Goal: Task Accomplishment & Management: Manage account settings

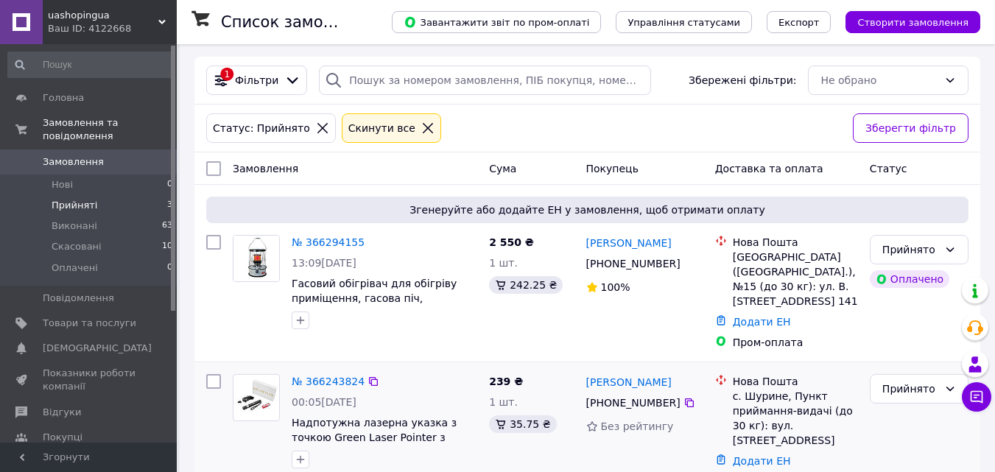
scroll to position [221, 0]
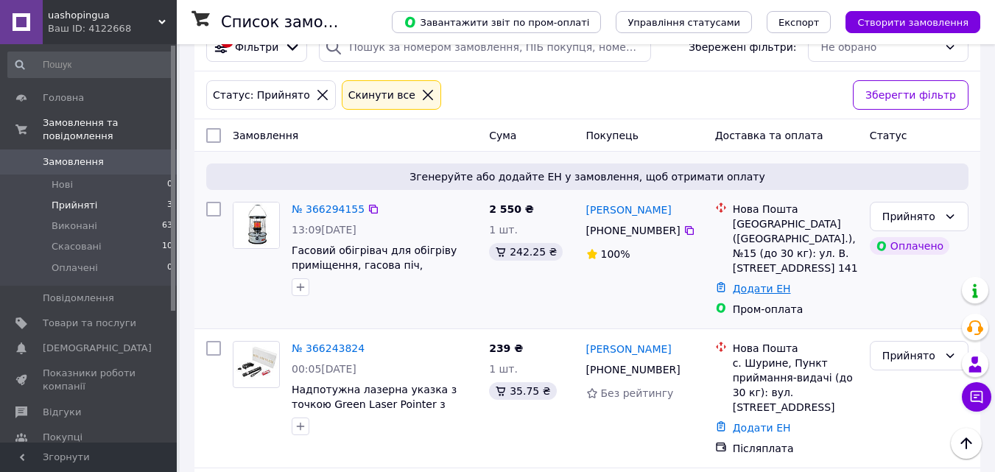
click at [761, 283] on link "Додати ЕН" at bounding box center [762, 289] width 58 height 12
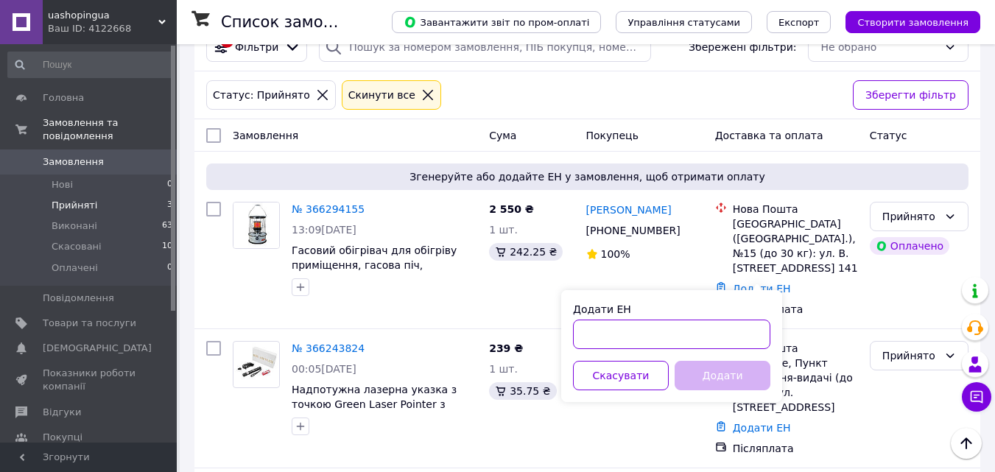
click at [609, 325] on input "Додати ЕН" at bounding box center [671, 334] width 197 height 29
paste input "20451269076346"
type input "20451269076346"
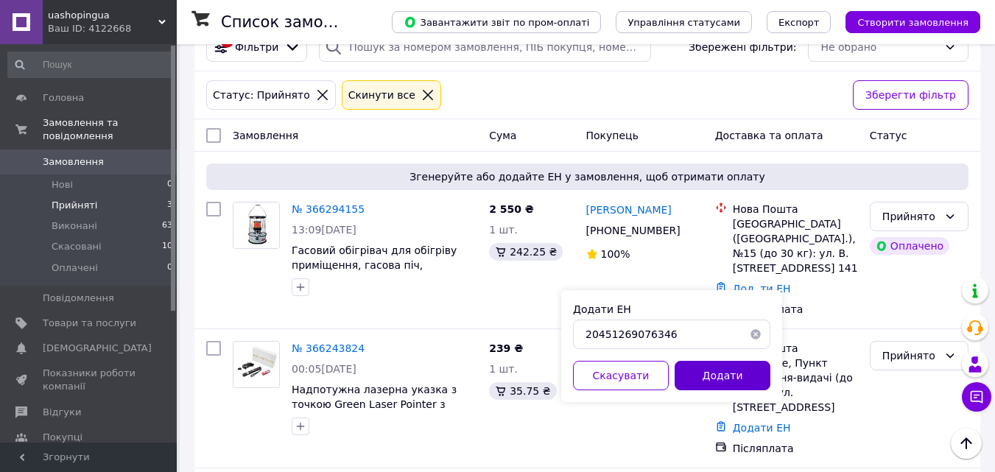
click at [727, 371] on button "Додати" at bounding box center [722, 375] width 96 height 29
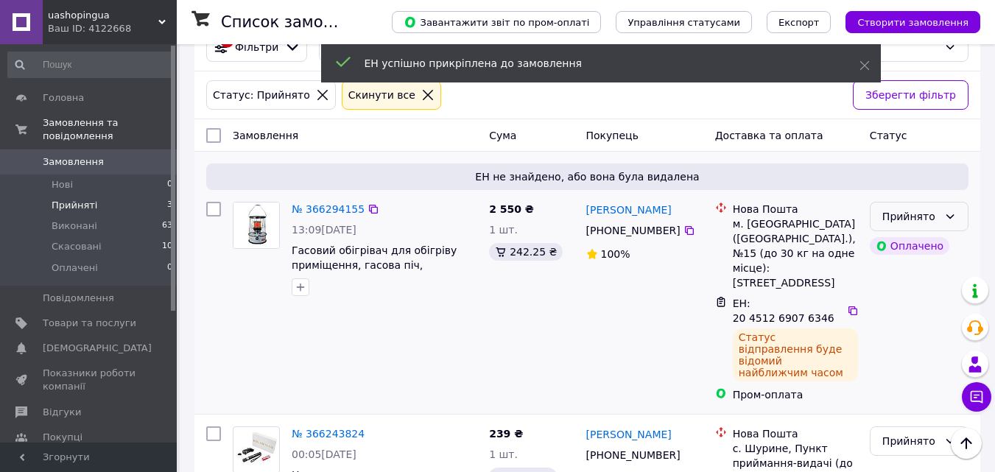
click at [959, 222] on div "Прийнято" at bounding box center [919, 216] width 99 height 29
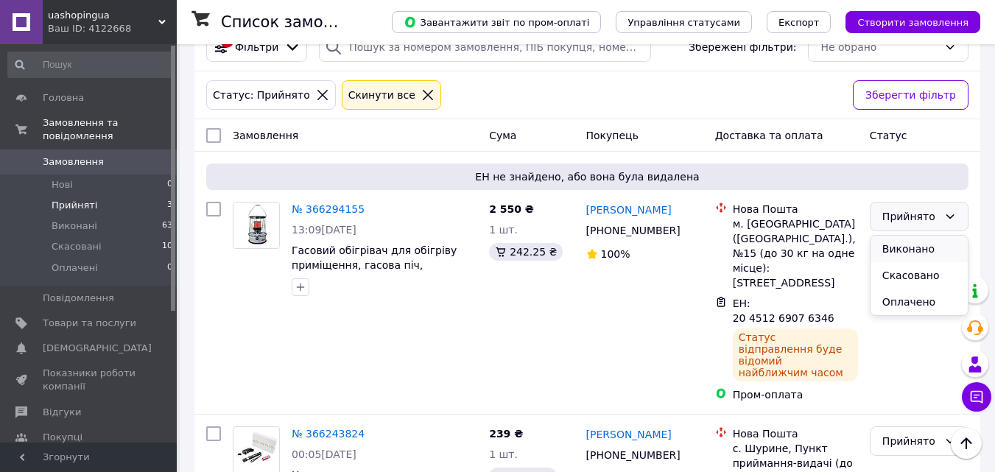
click at [898, 252] on li "Виконано" at bounding box center [918, 249] width 97 height 27
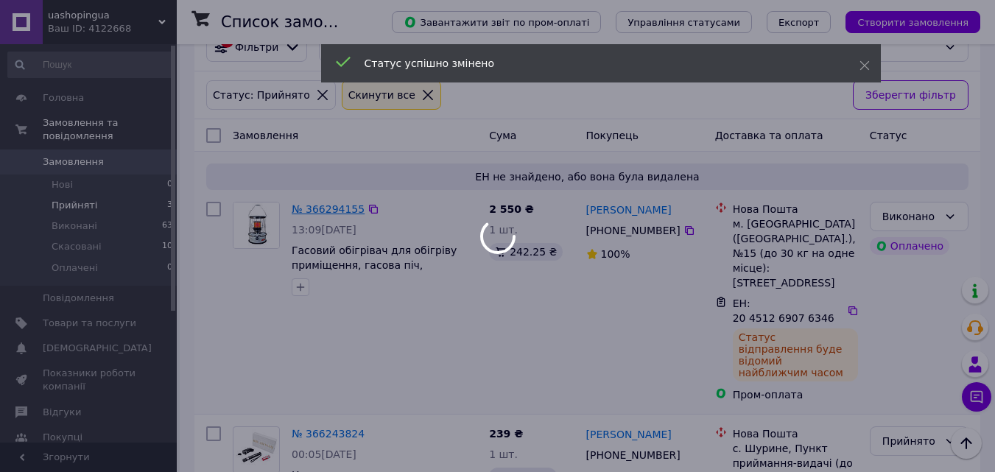
click at [338, 214] on div at bounding box center [497, 236] width 995 height 472
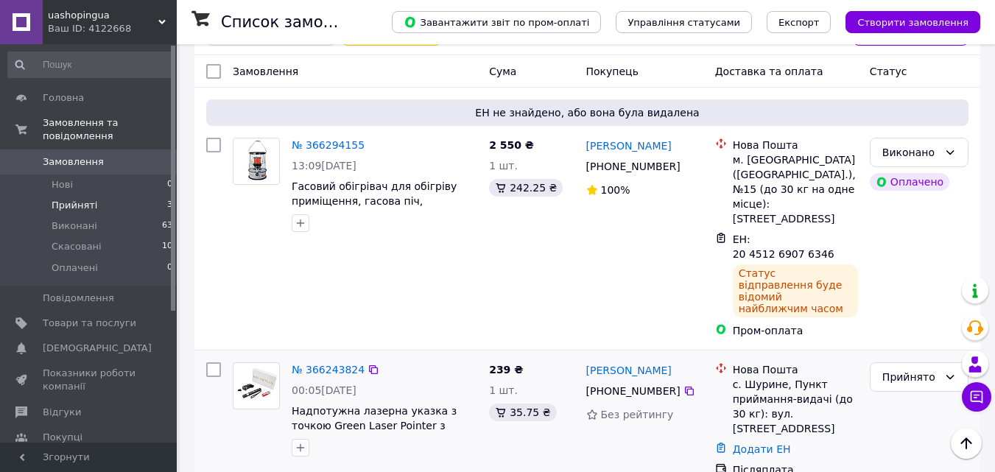
scroll to position [368, 0]
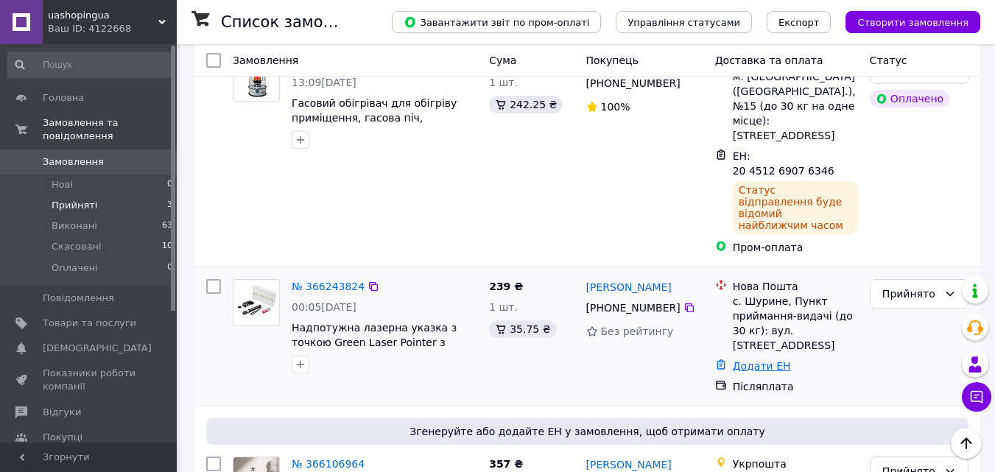
click at [766, 360] on link "Додати ЕН" at bounding box center [762, 366] width 58 height 12
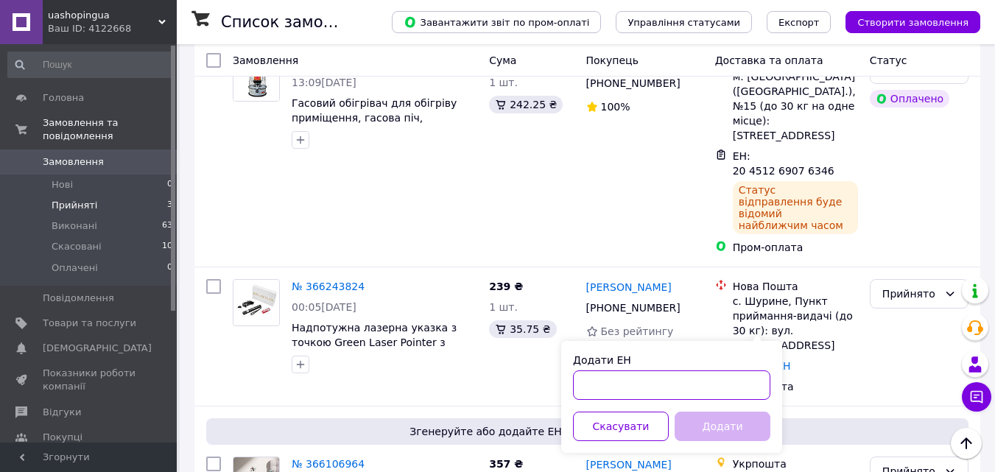
click at [594, 377] on input "Додати ЕН" at bounding box center [671, 384] width 197 height 29
paste input "20451268952918"
type input "20451268952918"
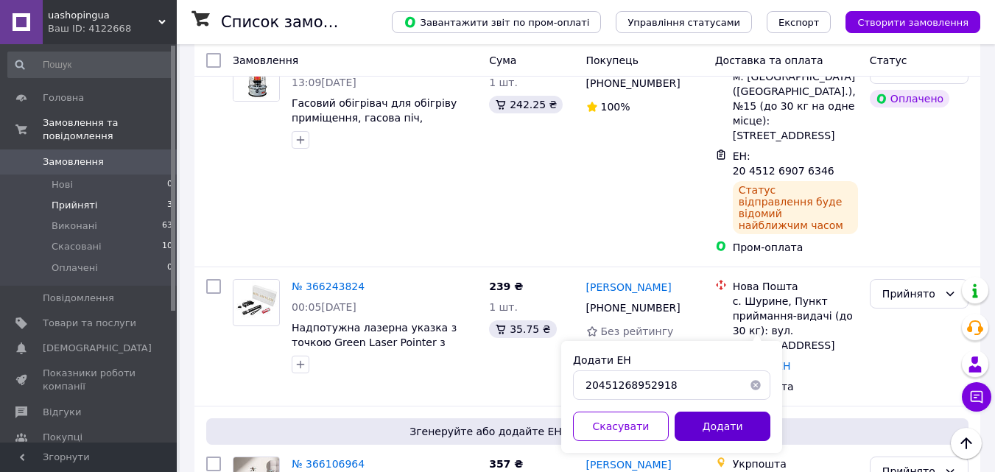
click at [736, 432] on button "Додати" at bounding box center [722, 426] width 96 height 29
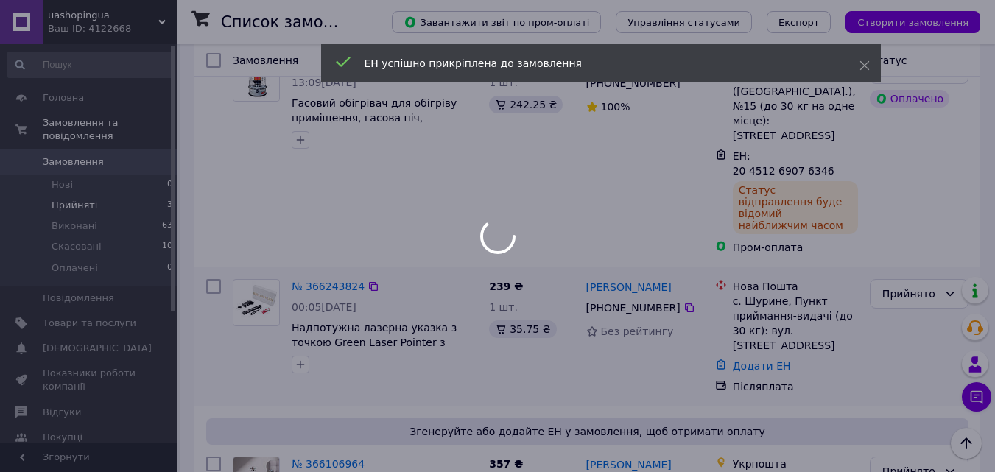
scroll to position [133, 0]
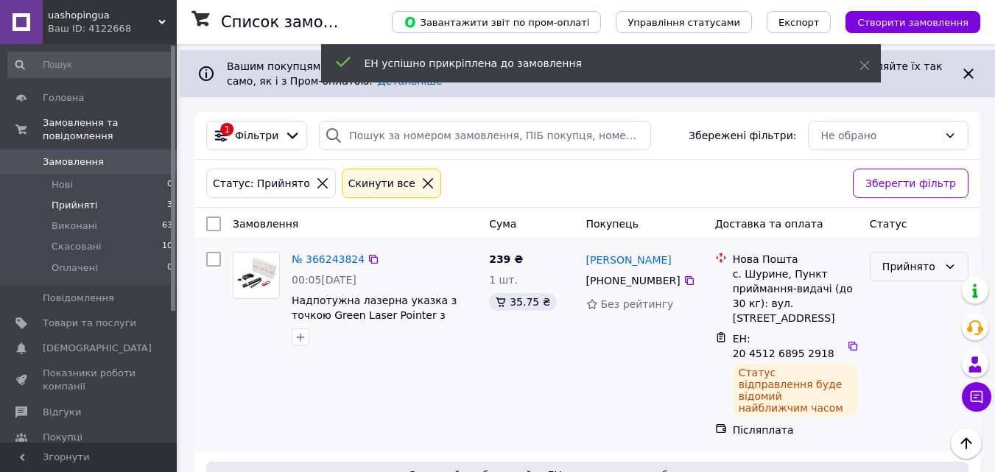
click at [917, 270] on div "Прийнято" at bounding box center [910, 266] width 56 height 16
click at [899, 300] on li "Виконано" at bounding box center [918, 299] width 97 height 27
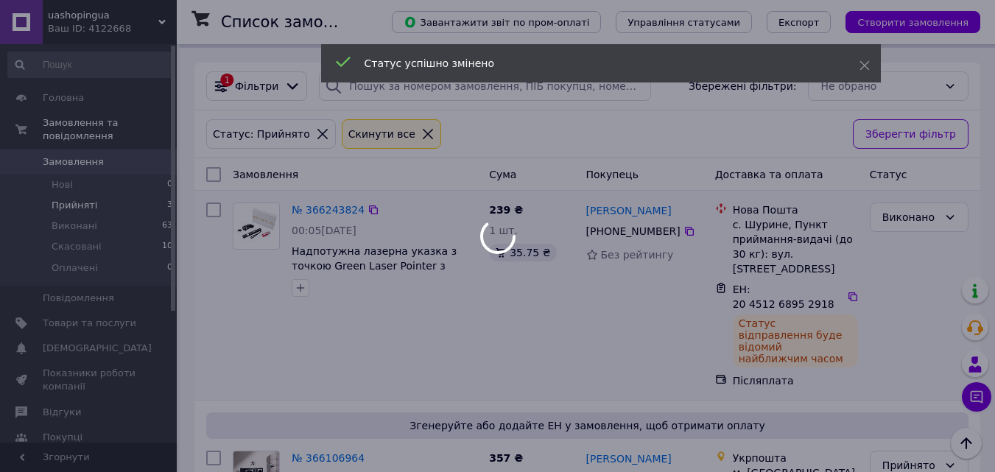
scroll to position [206, 0]
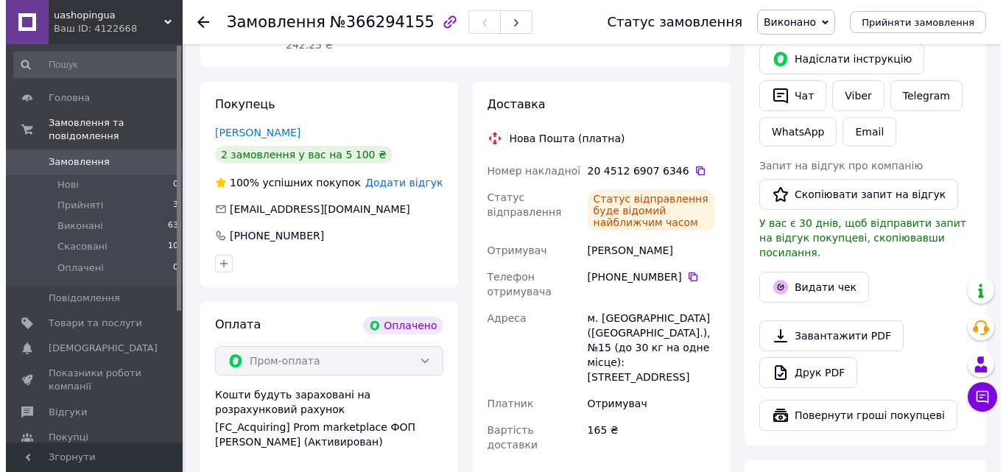
scroll to position [368, 0]
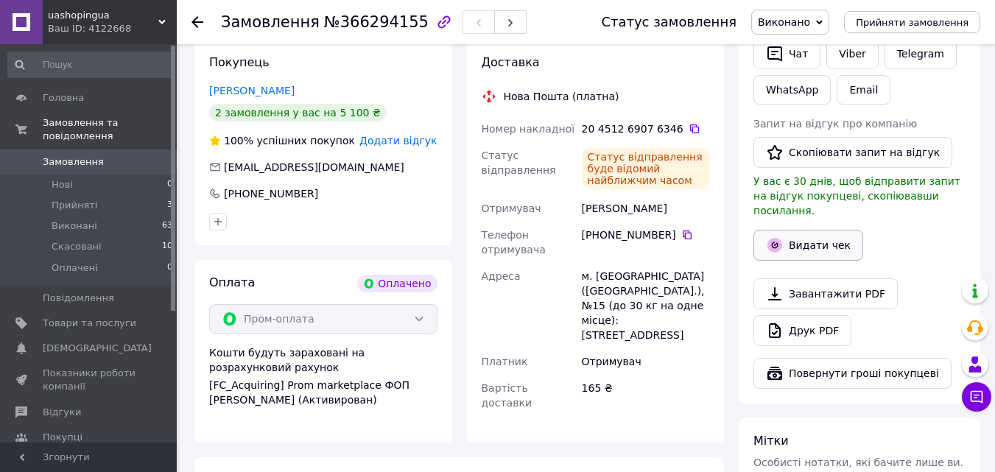
click at [822, 230] on button "Видати чек" at bounding box center [808, 245] width 110 height 31
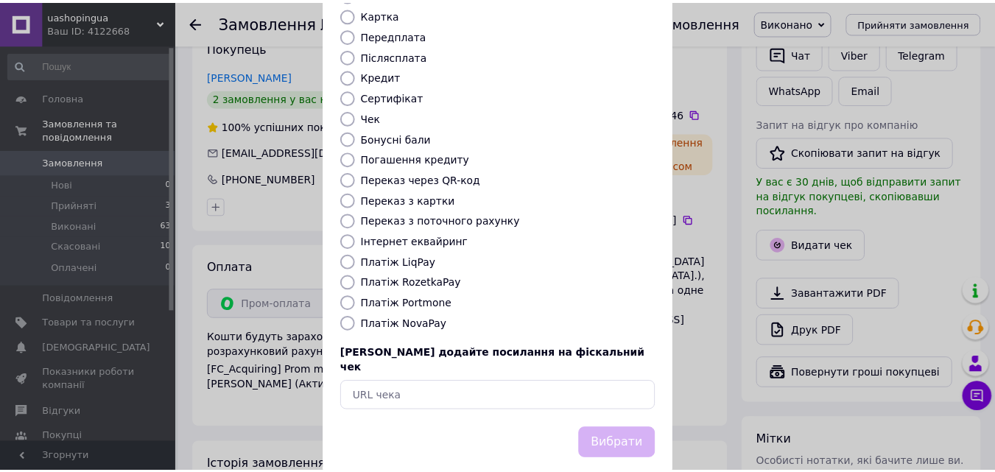
scroll to position [161, 0]
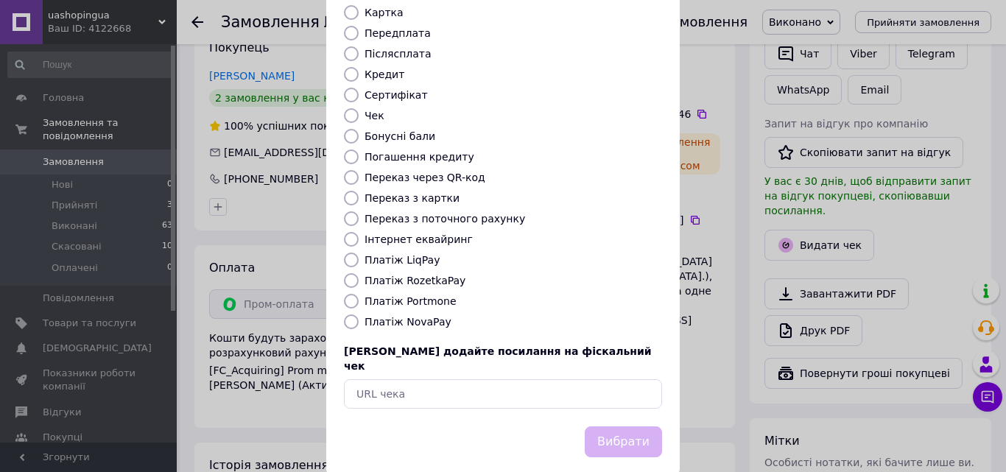
click at [407, 275] on label "Платіж RozetkaPay" at bounding box center [414, 281] width 101 height 12
click at [359, 273] on input "Платіж RozetkaPay" at bounding box center [351, 280] width 15 height 15
radio input "true"
click at [616, 426] on button "Вибрати" at bounding box center [623, 442] width 77 height 32
